Goal: Information Seeking & Learning: Learn about a topic

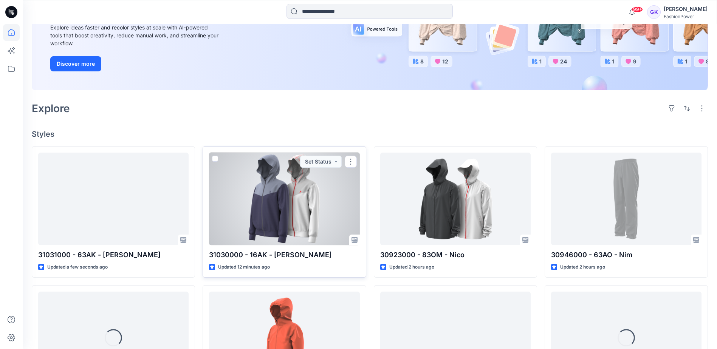
scroll to position [113, 0]
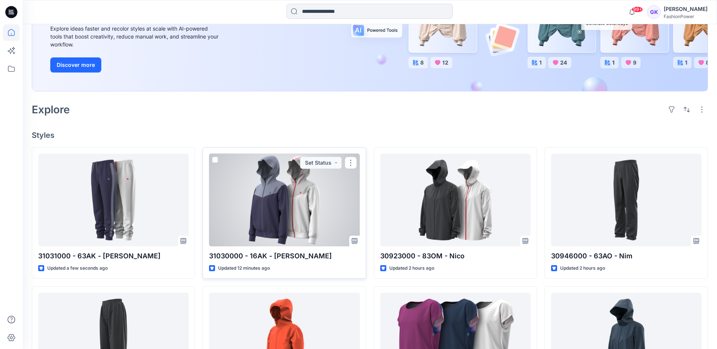
click at [293, 200] on div at bounding box center [284, 200] width 151 height 93
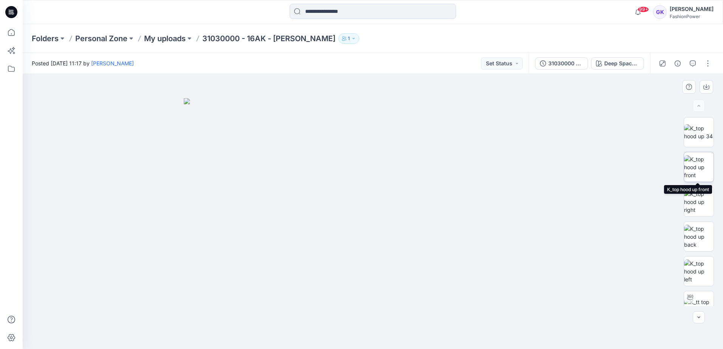
click at [703, 166] on img at bounding box center [698, 167] width 29 height 24
click at [705, 84] on icon "button" at bounding box center [706, 87] width 6 height 6
click at [696, 237] on img at bounding box center [698, 237] width 29 height 24
click at [710, 87] on button "button" at bounding box center [707, 87] width 14 height 14
click at [691, 268] on img at bounding box center [698, 272] width 29 height 24
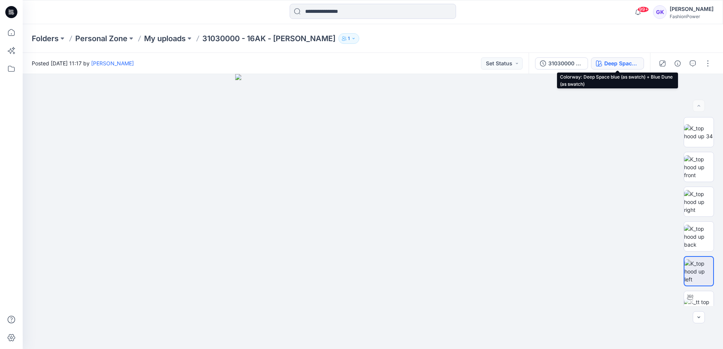
click at [631, 63] on div "Deep Space blue (as swatch) + Blue Dune (as swatch)" at bounding box center [621, 63] width 35 height 8
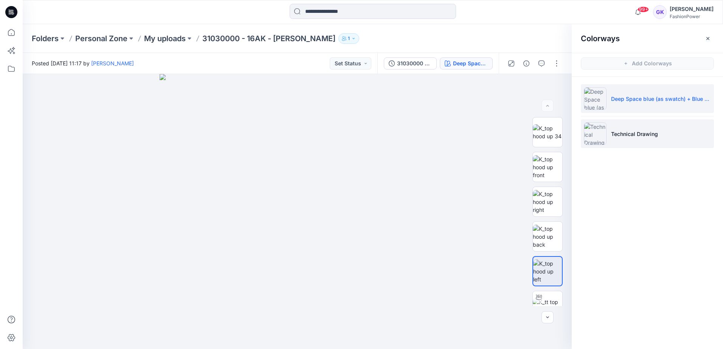
click at [633, 135] on p "Technical Drawing" at bounding box center [634, 134] width 47 height 8
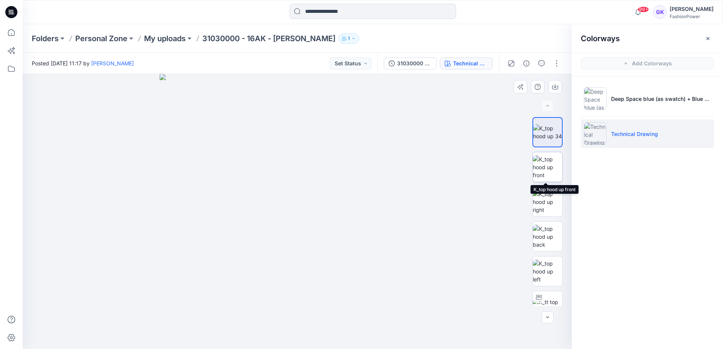
click at [537, 172] on img at bounding box center [547, 167] width 29 height 24
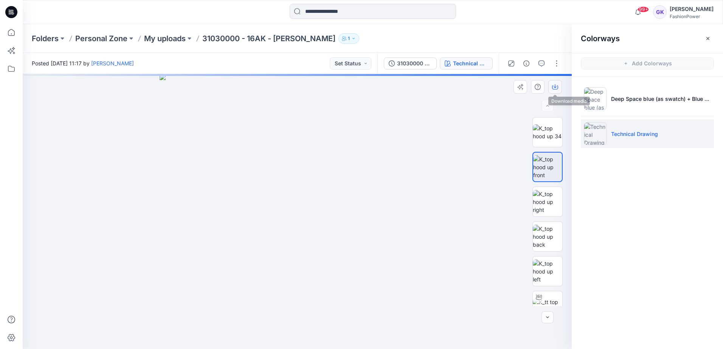
click at [556, 86] on icon "button" at bounding box center [555, 87] width 6 height 6
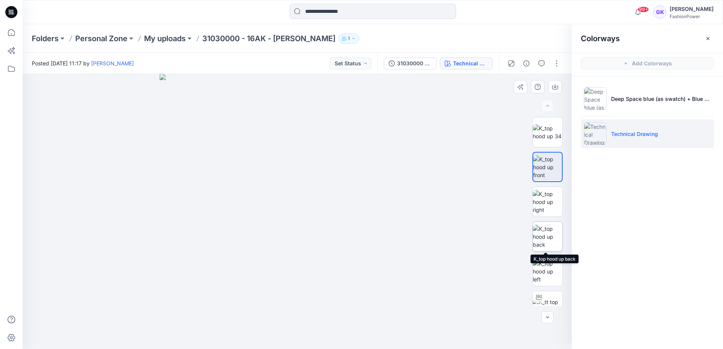
click at [545, 240] on img at bounding box center [547, 237] width 29 height 24
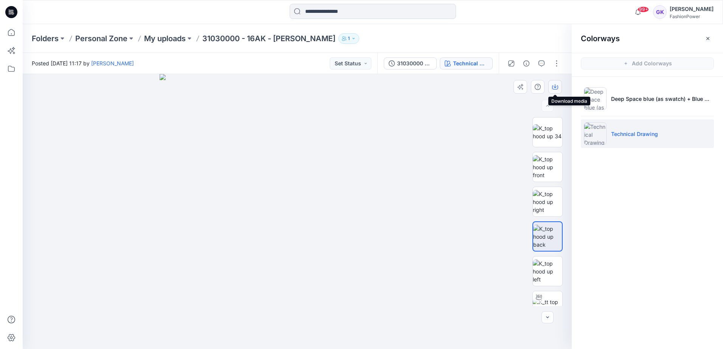
click at [555, 88] on icon "button" at bounding box center [555, 86] width 3 height 4
click at [540, 279] on img at bounding box center [547, 272] width 29 height 24
click at [558, 88] on icon "button" at bounding box center [555, 87] width 6 height 4
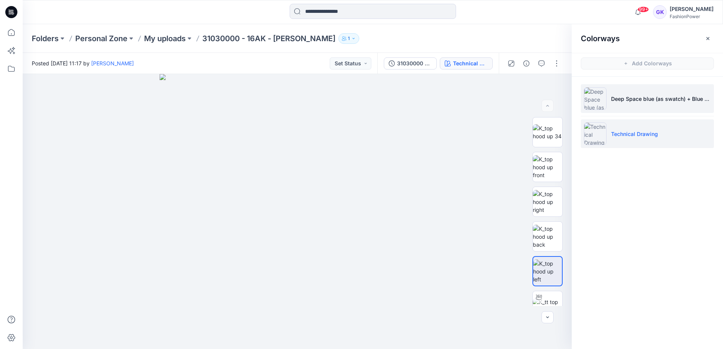
click at [629, 97] on p "Deep Space blue (as swatch) + Blue Dune (as swatch)" at bounding box center [661, 99] width 100 height 8
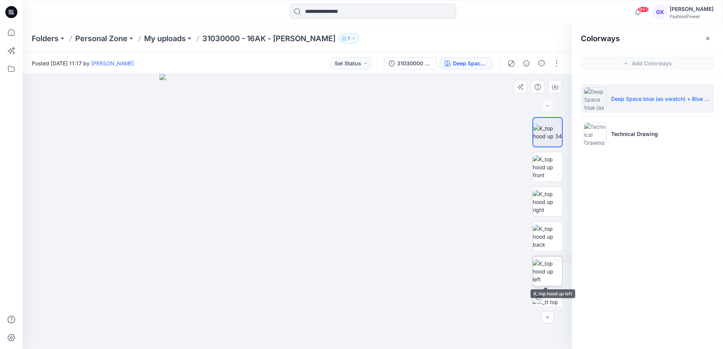
click at [541, 271] on img at bounding box center [547, 272] width 29 height 24
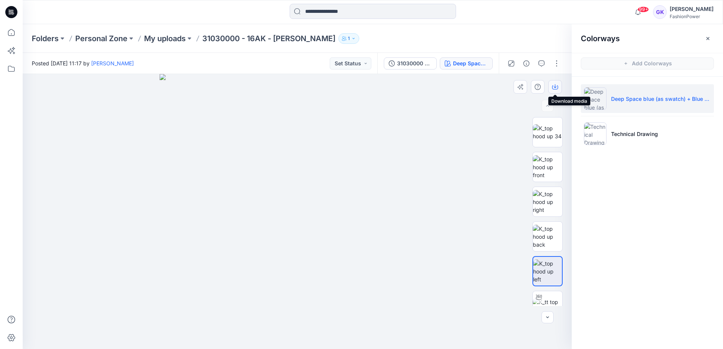
click at [556, 88] on icon "button" at bounding box center [555, 87] width 6 height 6
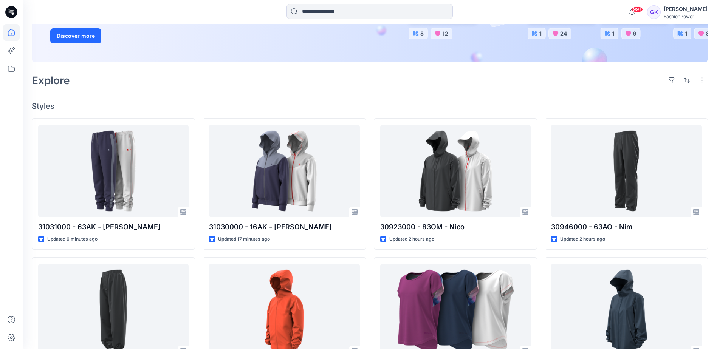
scroll to position [151, 0]
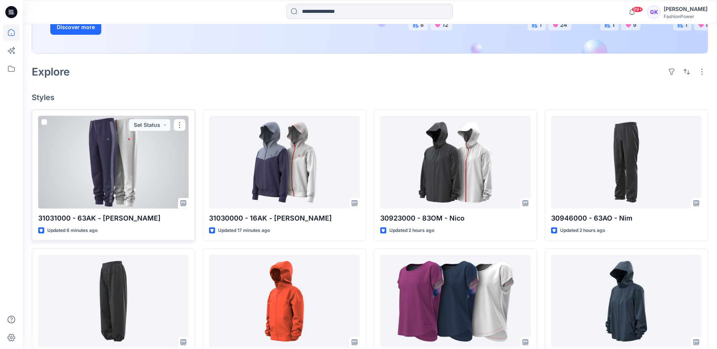
click at [119, 148] on div at bounding box center [113, 162] width 151 height 93
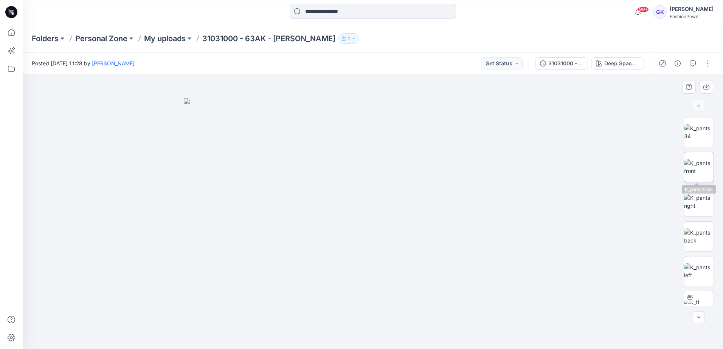
click at [695, 166] on img at bounding box center [698, 167] width 29 height 16
click at [707, 87] on icon "button" at bounding box center [706, 86] width 3 height 4
click at [703, 239] on img at bounding box center [698, 237] width 29 height 16
click at [706, 85] on icon "button" at bounding box center [706, 87] width 6 height 6
drag, startPoint x: 698, startPoint y: 274, endPoint x: 698, endPoint y: 270, distance: 4.2
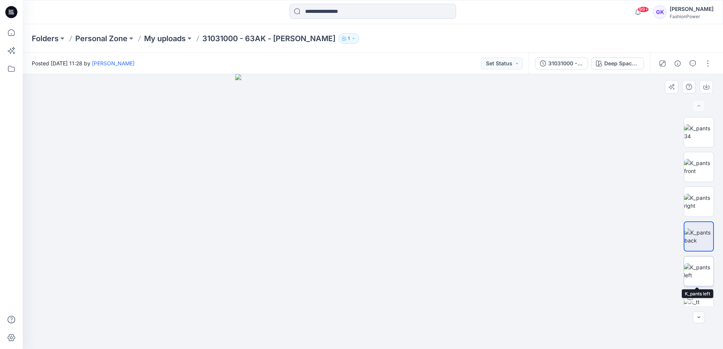
click at [698, 274] on img at bounding box center [698, 272] width 29 height 16
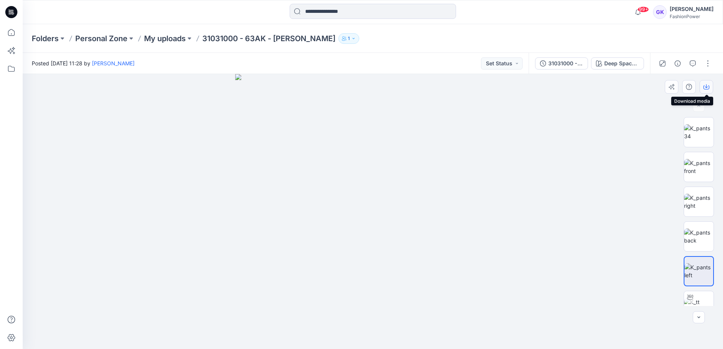
click at [705, 87] on icon "button" at bounding box center [706, 86] width 3 height 4
click at [576, 281] on div at bounding box center [373, 211] width 700 height 275
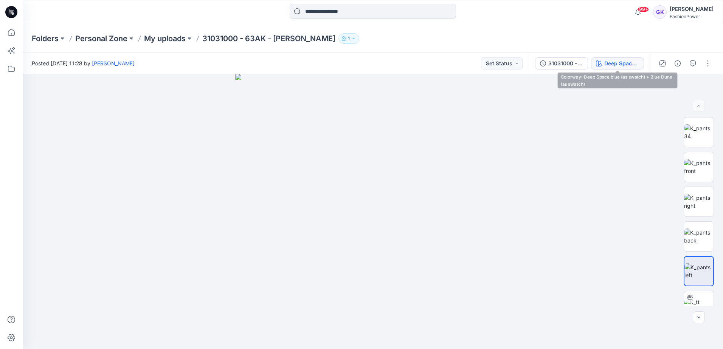
click at [624, 58] on button "Deep Space blue (as swatch) + Blue Dune (as swatch)" at bounding box center [617, 63] width 53 height 12
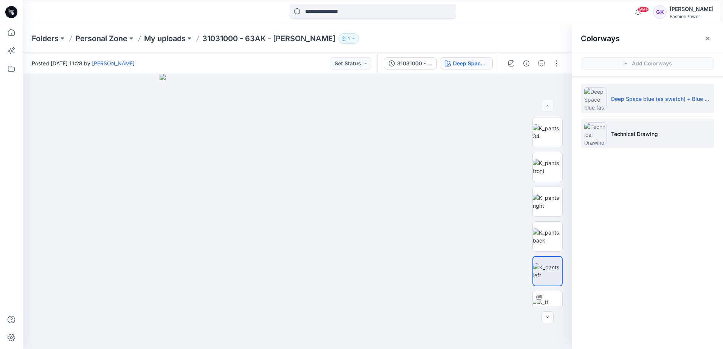
click at [629, 133] on p "Technical Drawing" at bounding box center [634, 134] width 47 height 8
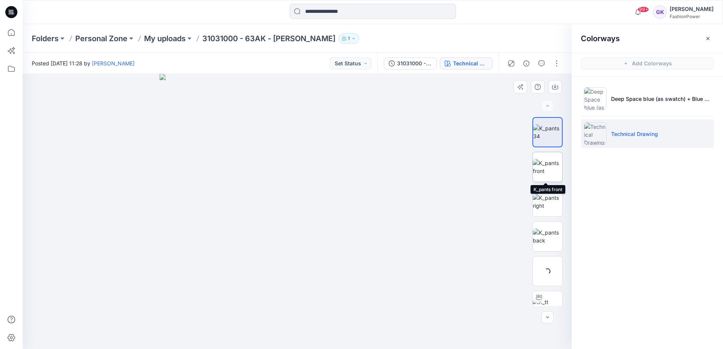
click at [546, 168] on img at bounding box center [547, 167] width 29 height 16
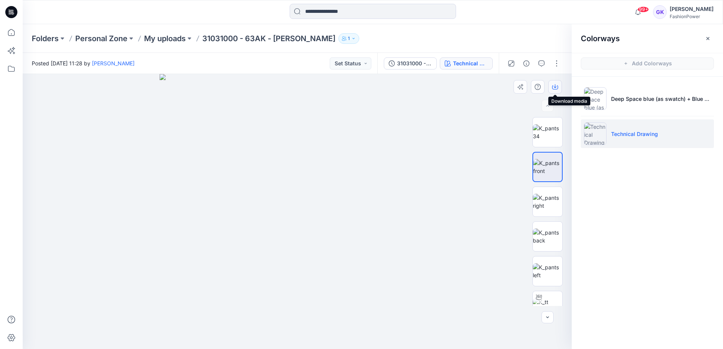
click at [556, 86] on icon "button" at bounding box center [555, 87] width 6 height 6
click at [541, 245] on img at bounding box center [547, 237] width 29 height 16
click at [551, 87] on button "button" at bounding box center [555, 87] width 14 height 14
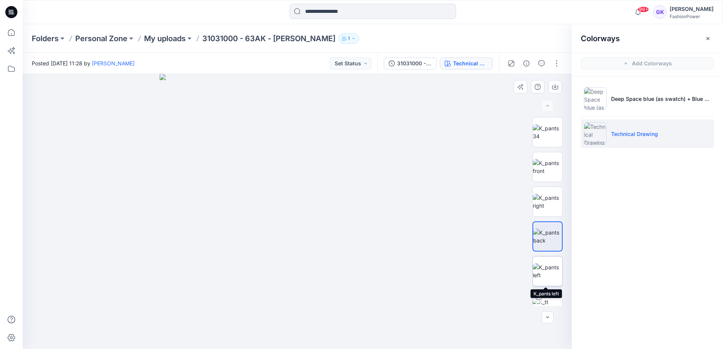
click at [544, 279] on img at bounding box center [547, 272] width 29 height 16
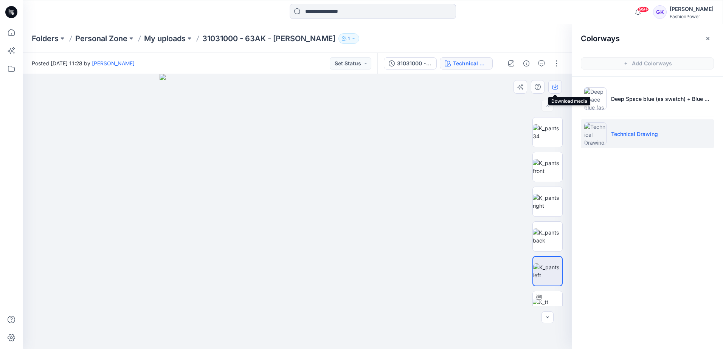
click at [557, 86] on icon "button" at bounding box center [555, 87] width 6 height 6
